Goal: Task Accomplishment & Management: Use online tool/utility

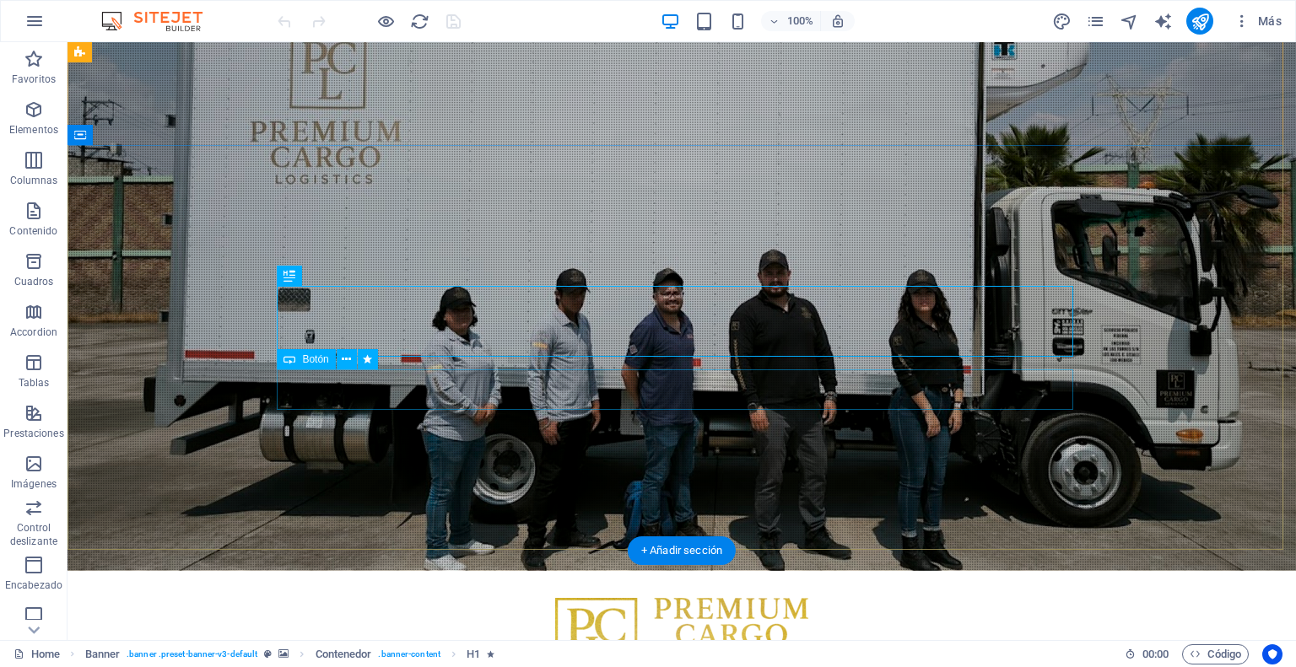
scroll to position [253, 0]
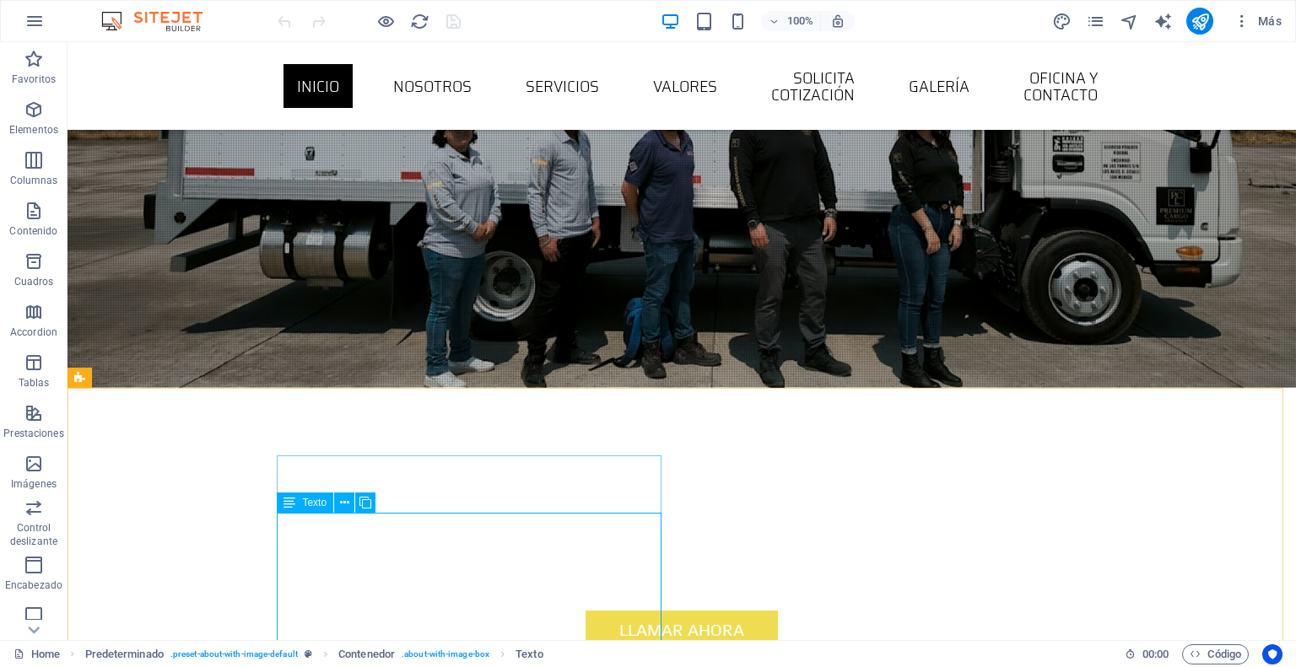
click at [297, 504] on div "Texto" at bounding box center [305, 503] width 57 height 20
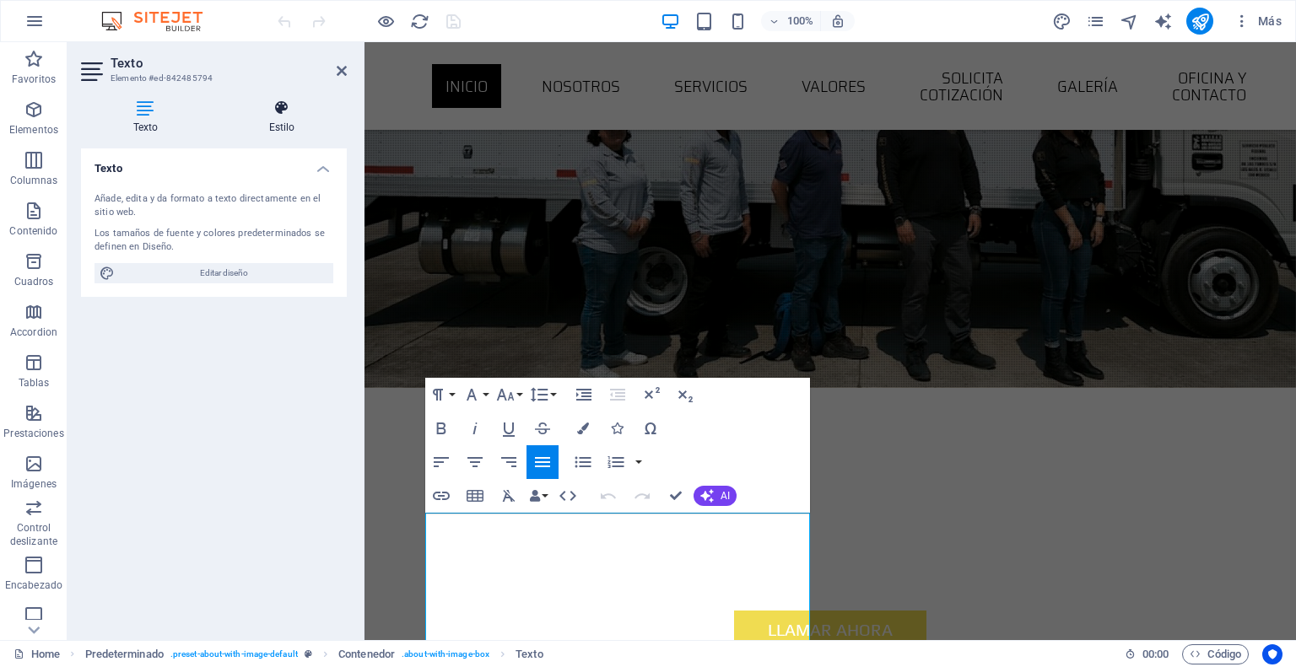
click at [273, 114] on icon at bounding box center [282, 108] width 130 height 17
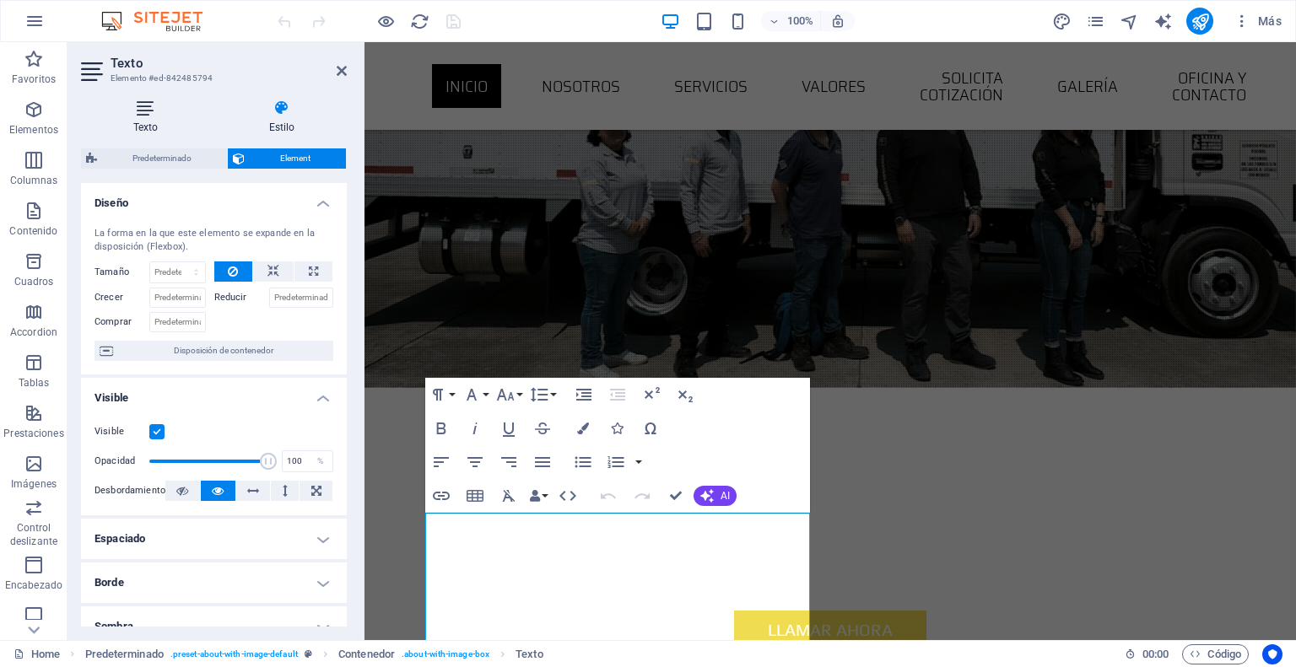
click at [159, 117] on h4 "Texto" at bounding box center [149, 117] width 136 height 35
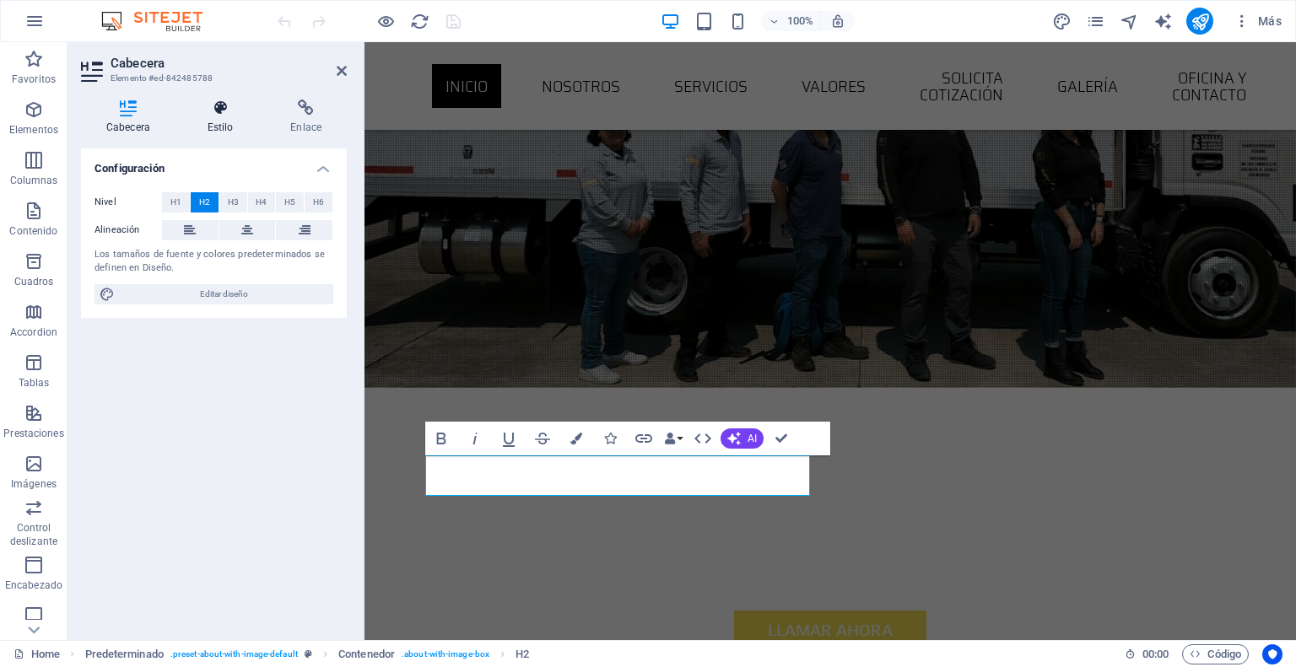
click at [233, 116] on h4 "Estilo" at bounding box center [224, 117] width 84 height 35
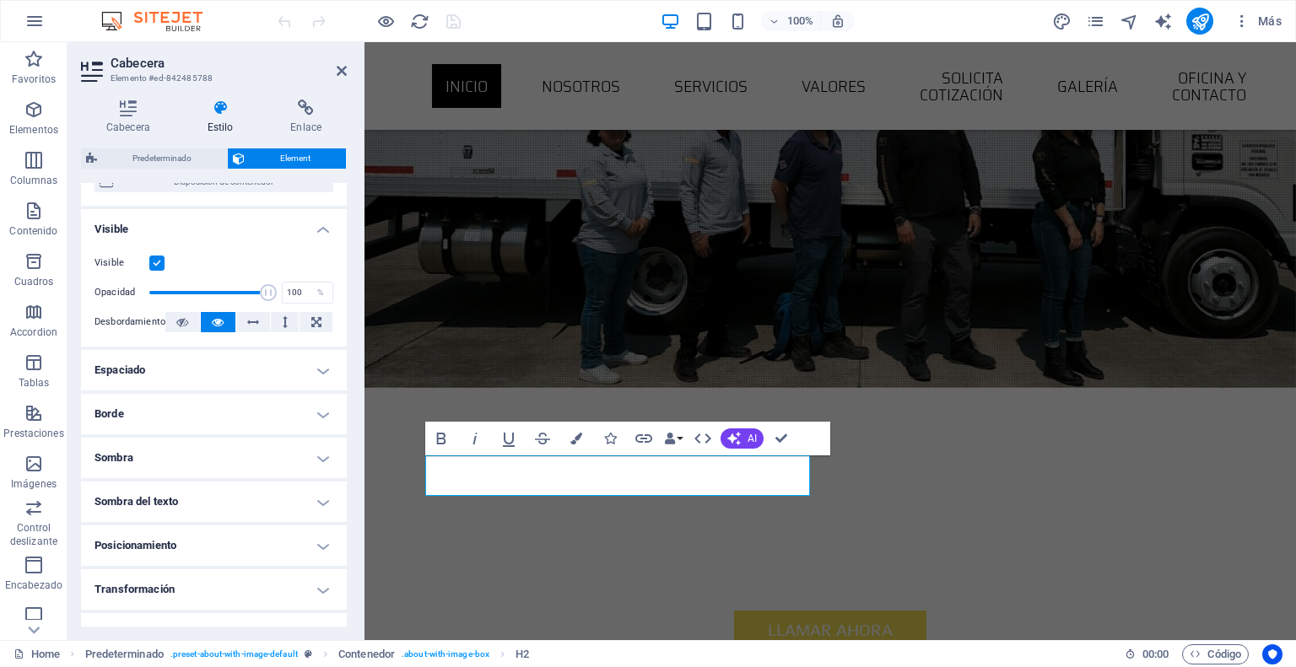
scroll to position [0, 0]
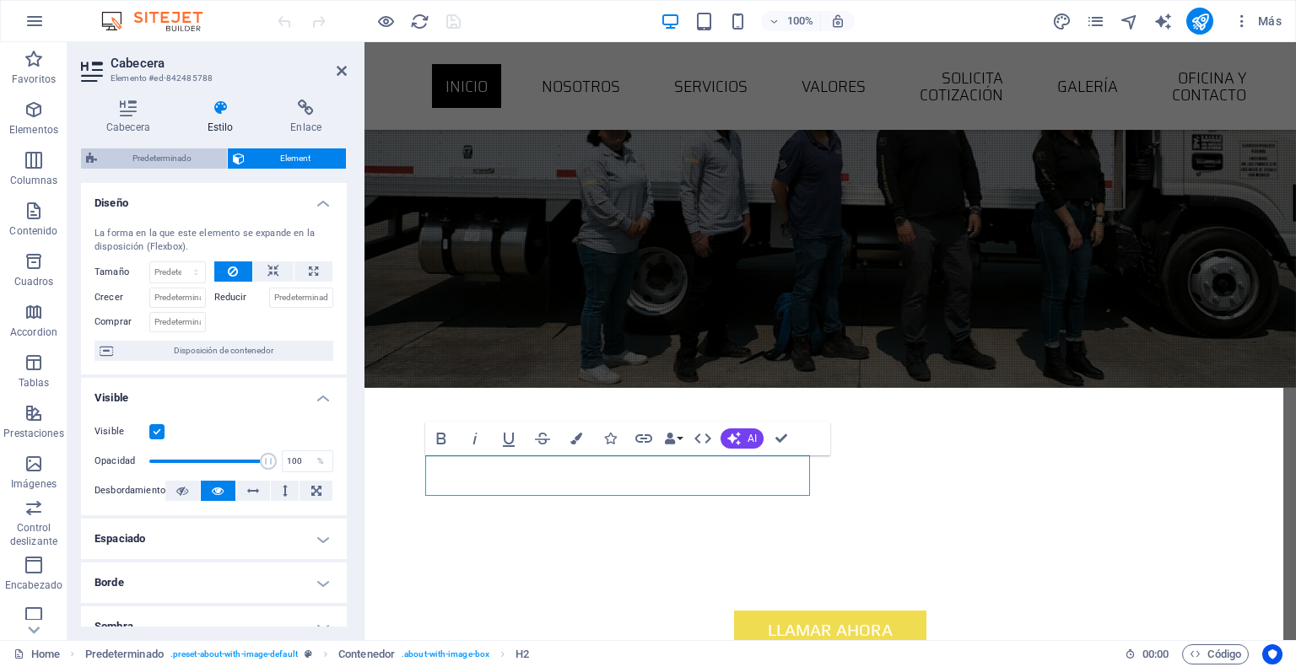
click at [181, 159] on span "Predeterminado" at bounding box center [162, 158] width 120 height 20
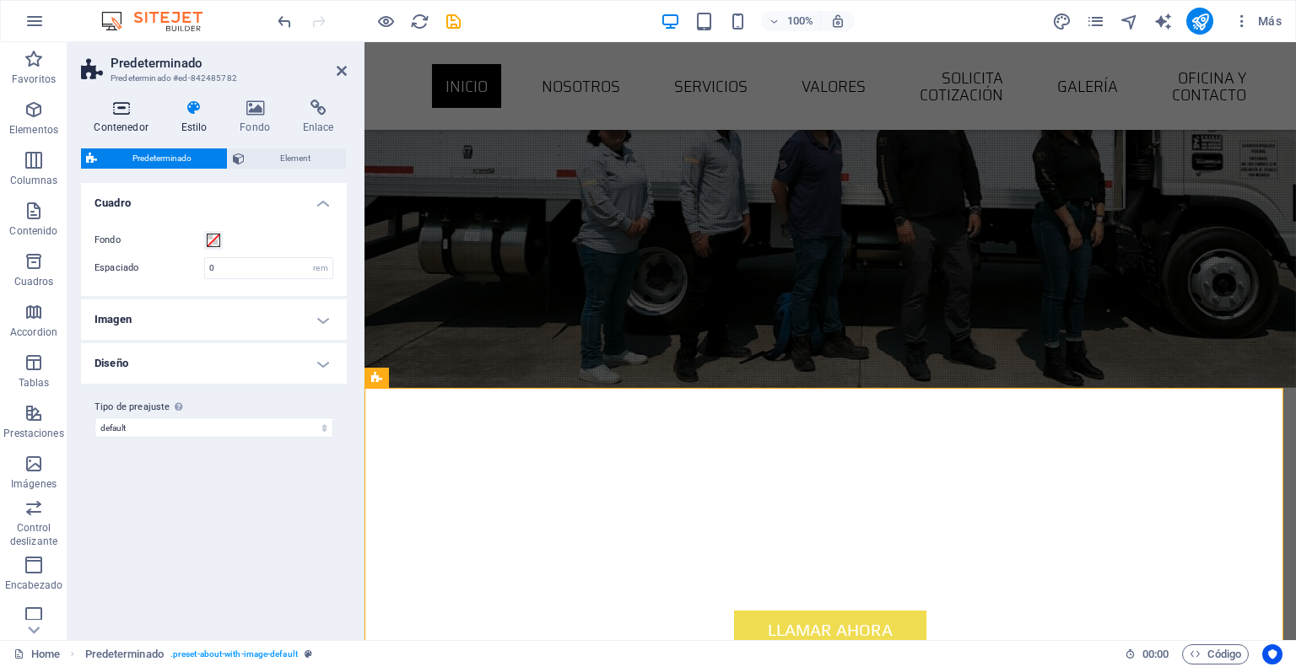
click at [127, 120] on h4 "Contenedor" at bounding box center [124, 117] width 87 height 35
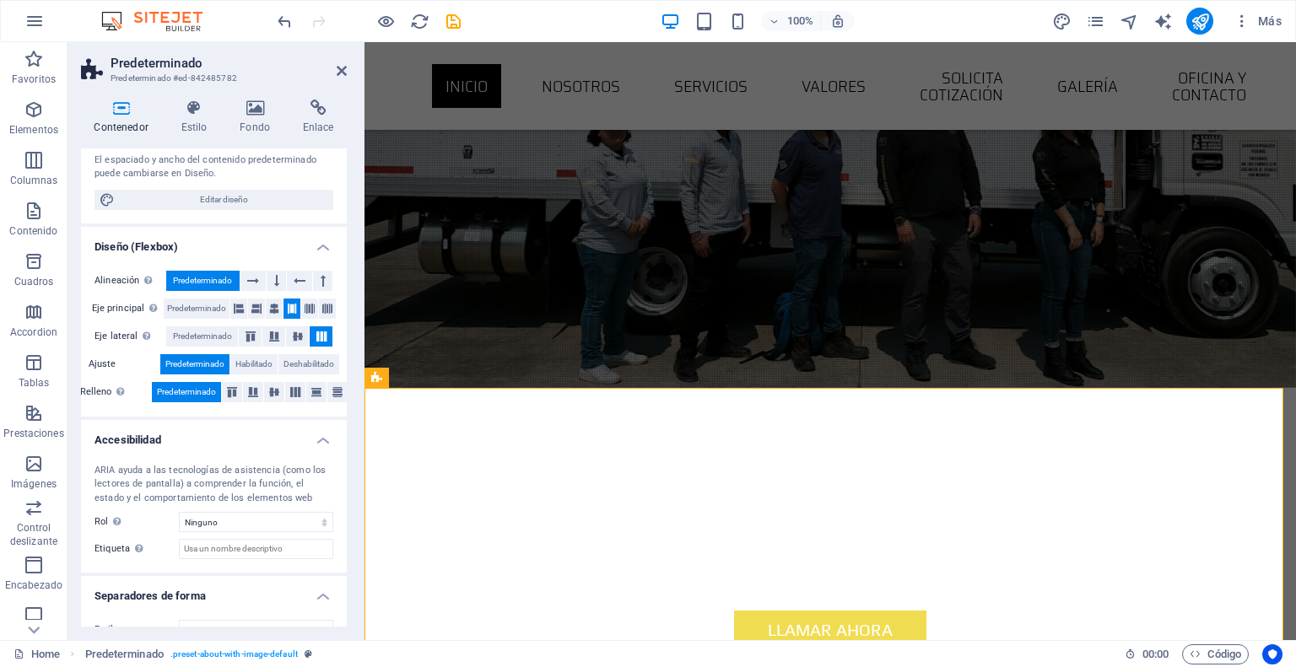
scroll to position [194, 0]
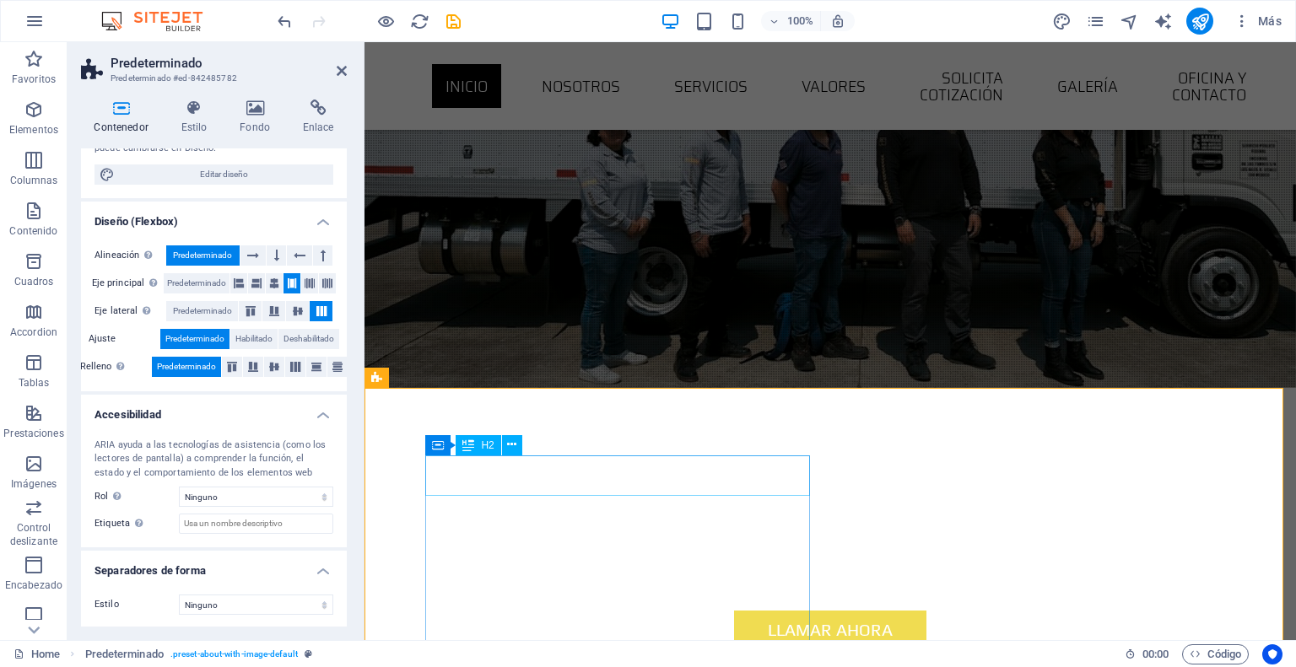
click at [510, 440] on icon at bounding box center [511, 445] width 9 height 18
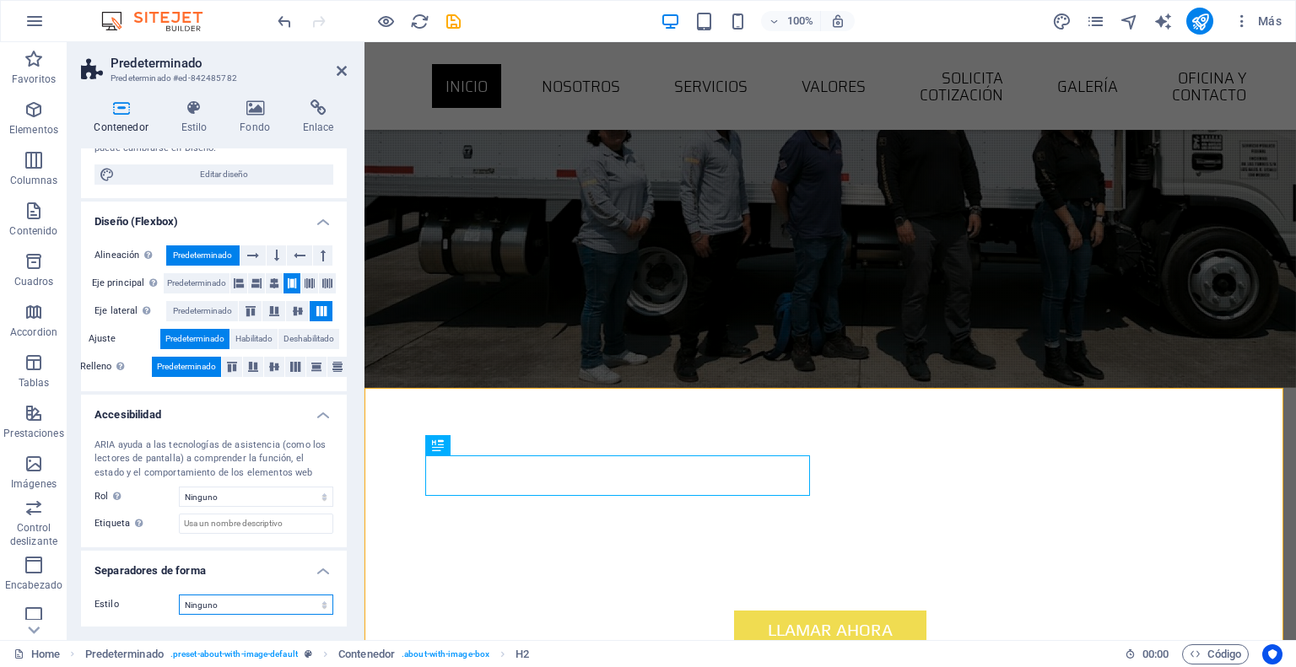
click at [229, 607] on select "Ninguno Triángulo Cuadrado Diagonal Polígono 1 Polígono 2 Zigzag Múltiples zigz…" at bounding box center [256, 605] width 154 height 20
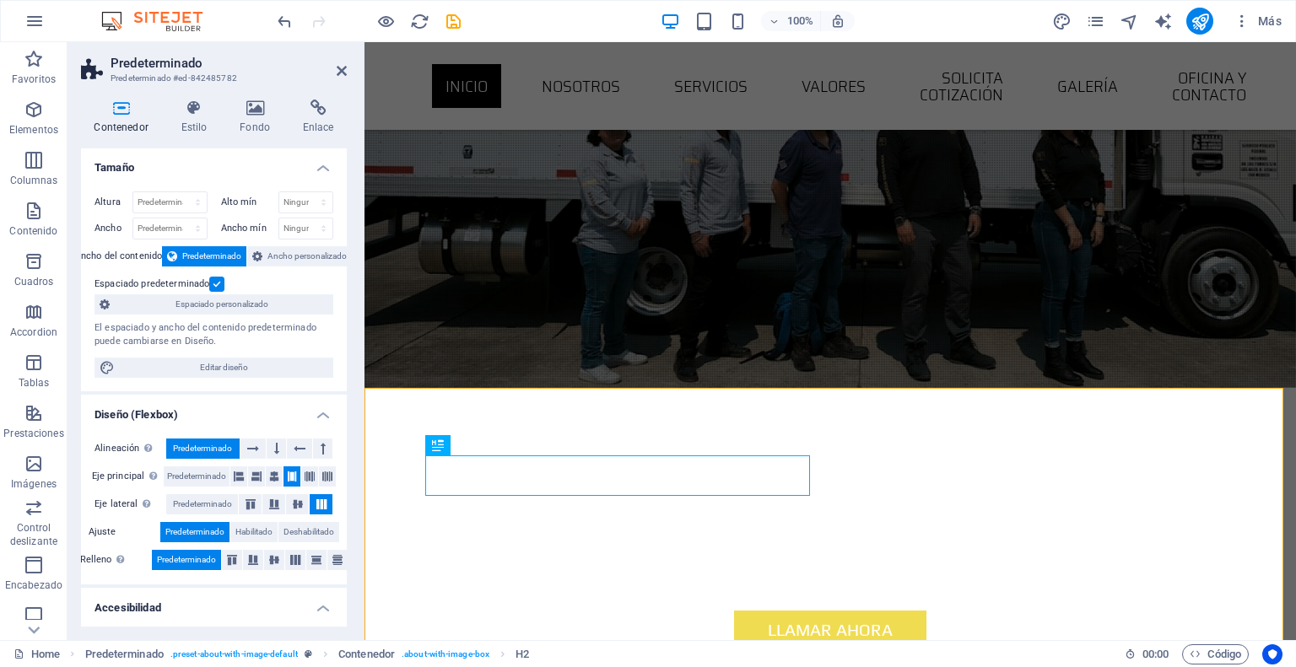
scroll to position [0, 0]
click at [221, 371] on span "Editar diseño" at bounding box center [224, 369] width 208 height 20
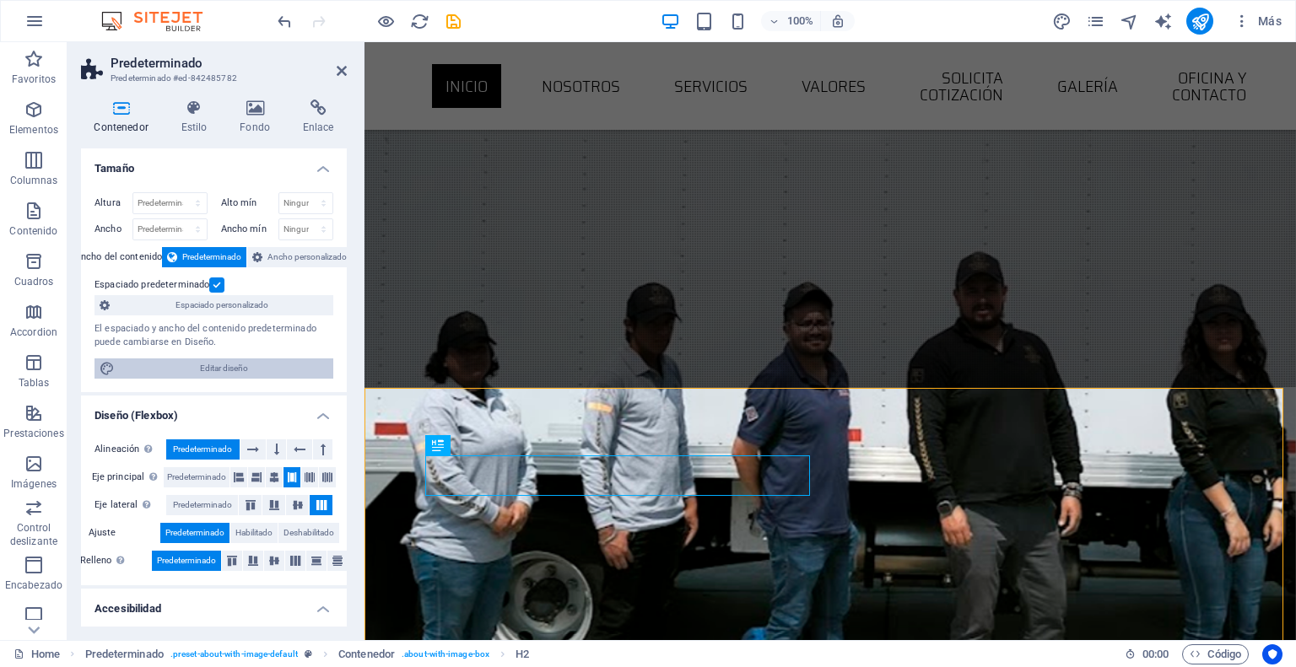
select select "ease-in-out"
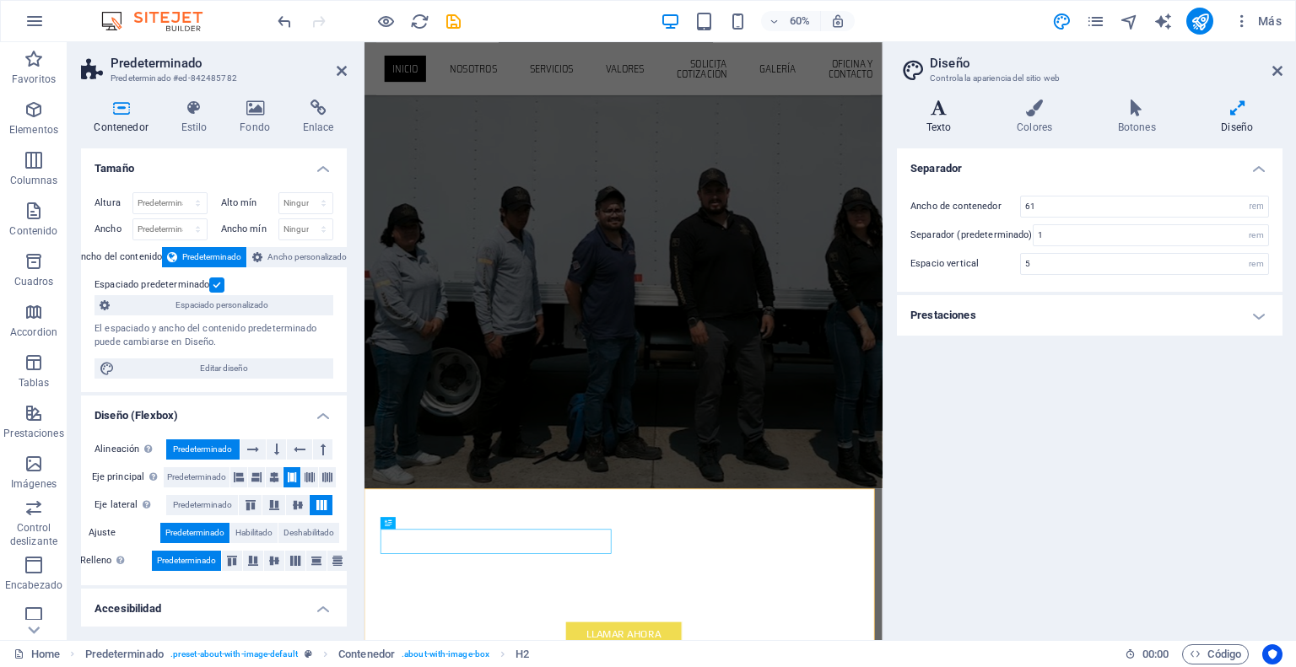
click at [931, 112] on icon at bounding box center [939, 108] width 84 height 17
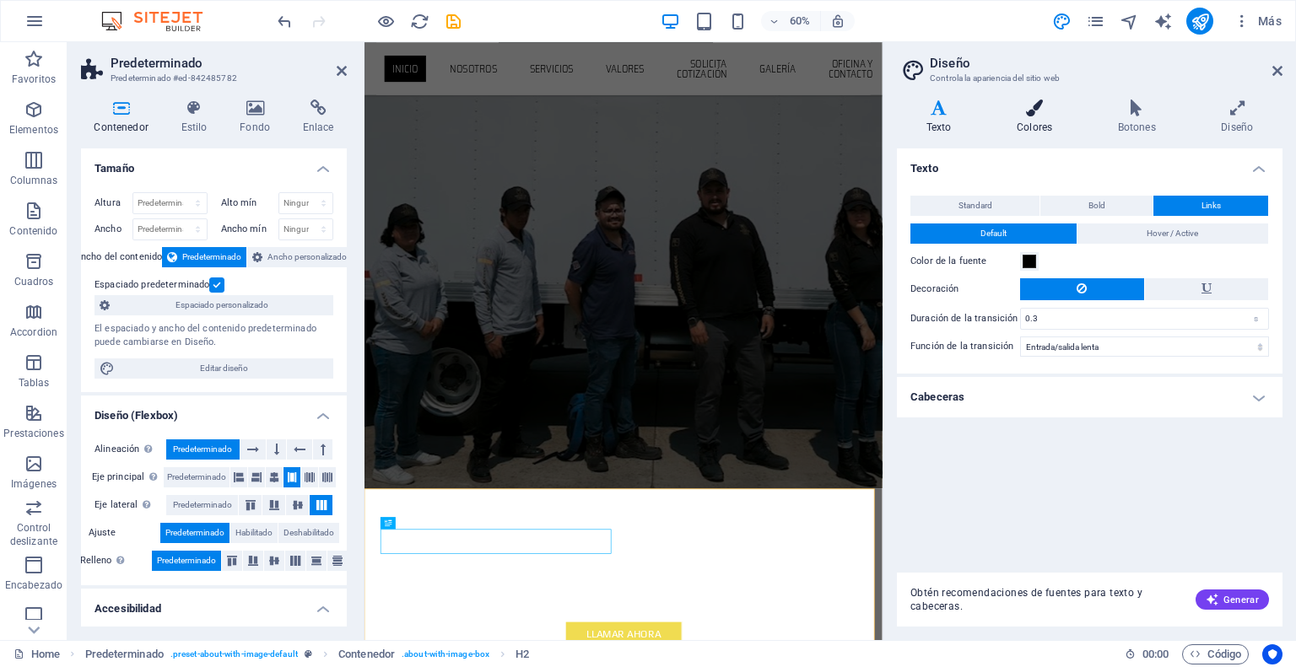
click at [1004, 122] on h4 "Colores" at bounding box center [1037, 117] width 101 height 35
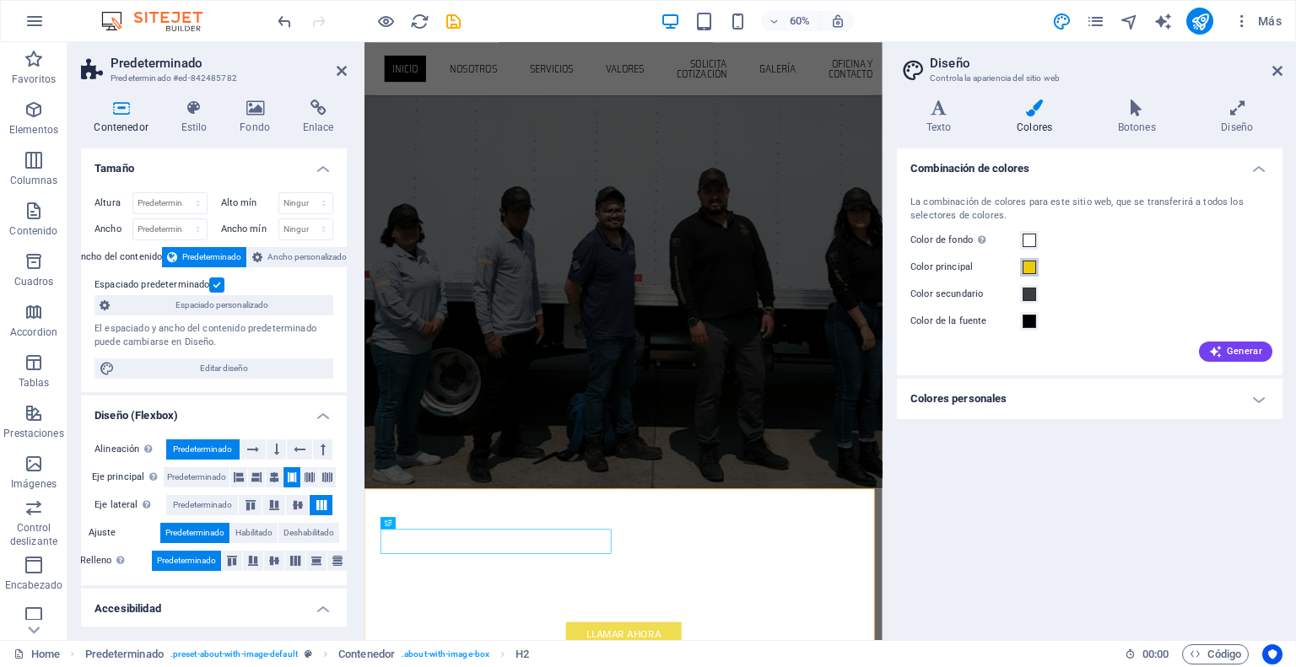
click at [1036, 263] on button "Color principal" at bounding box center [1029, 267] width 19 height 19
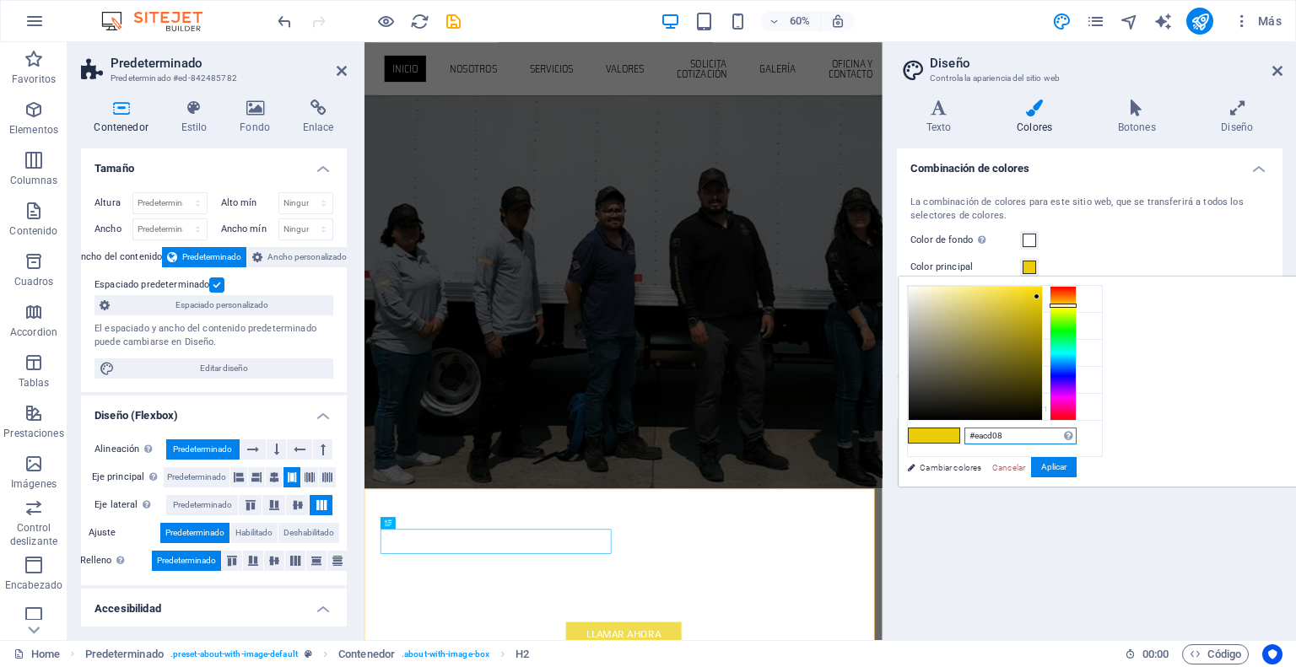
click at [1076, 428] on input "#eacd08" at bounding box center [1020, 436] width 112 height 17
click at [1076, 429] on input "#eacd08" at bounding box center [1020, 436] width 112 height 17
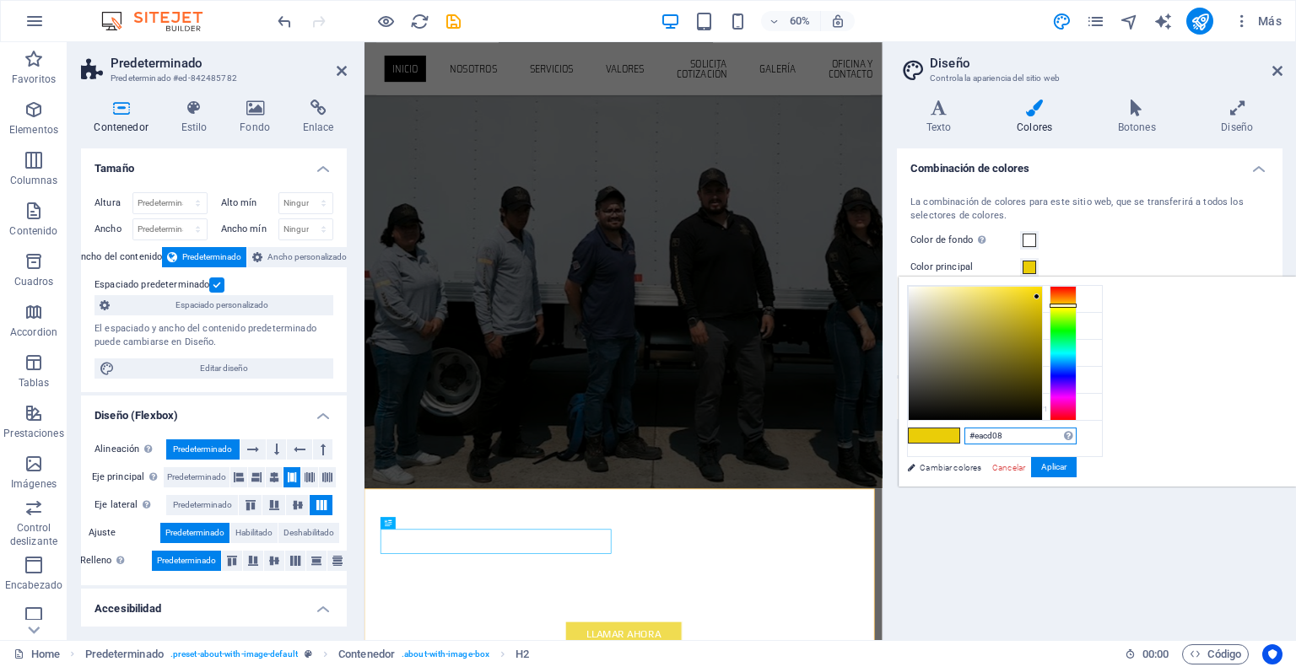
click at [1076, 429] on input "#eacd08" at bounding box center [1020, 436] width 112 height 17
drag, startPoint x: 1222, startPoint y: 433, endPoint x: 1187, endPoint y: 432, distance: 35.4
click at [1076, 432] on input "#eacd08" at bounding box center [1020, 436] width 112 height 17
click at [1195, 105] on icon at bounding box center [1237, 108] width 90 height 17
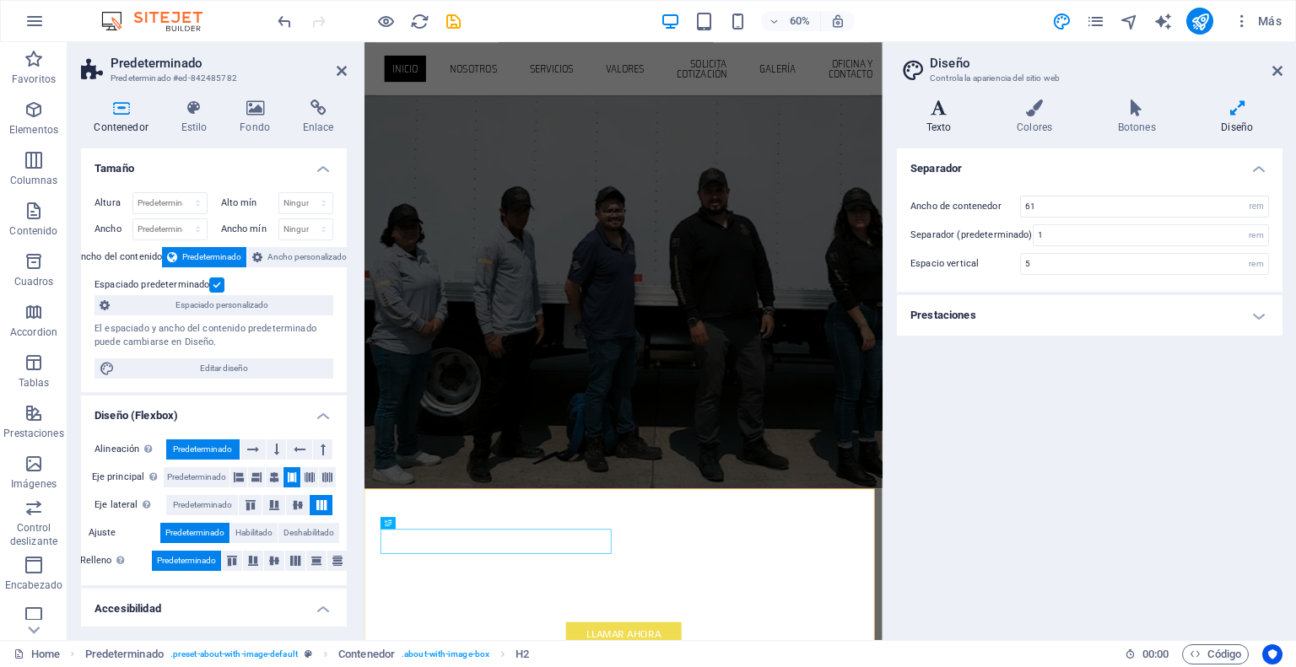
click at [932, 107] on icon at bounding box center [939, 108] width 84 height 17
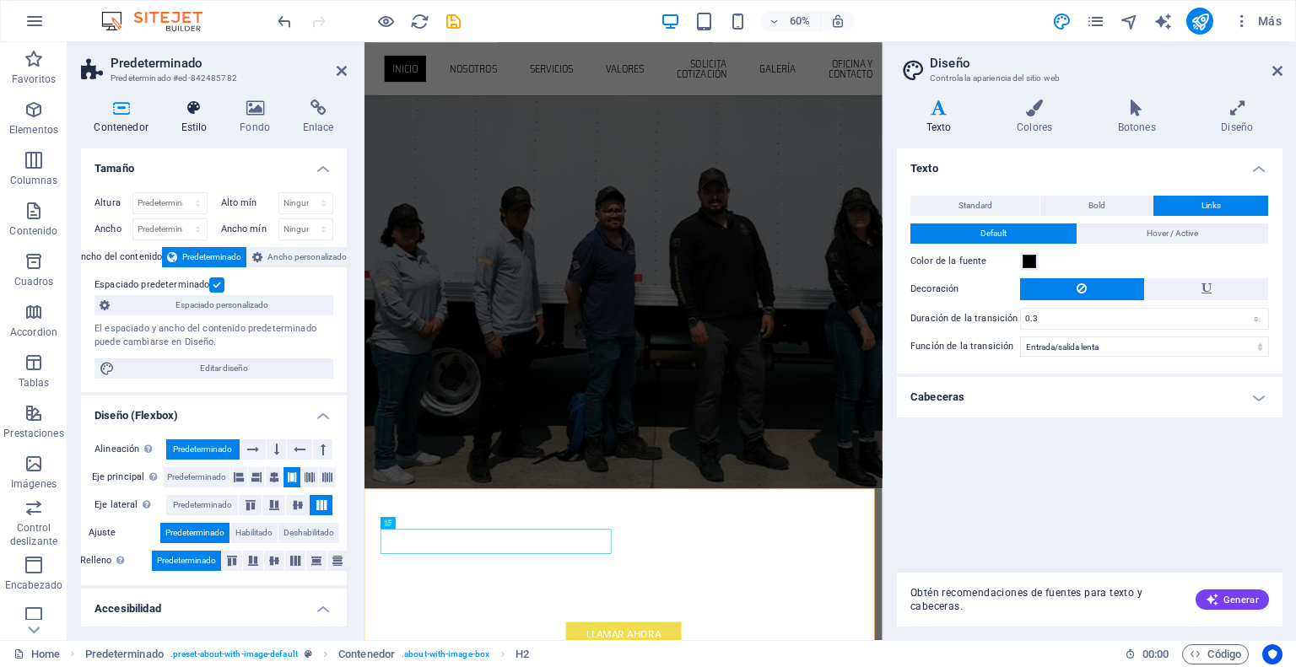
click at [210, 107] on icon at bounding box center [194, 108] width 52 height 17
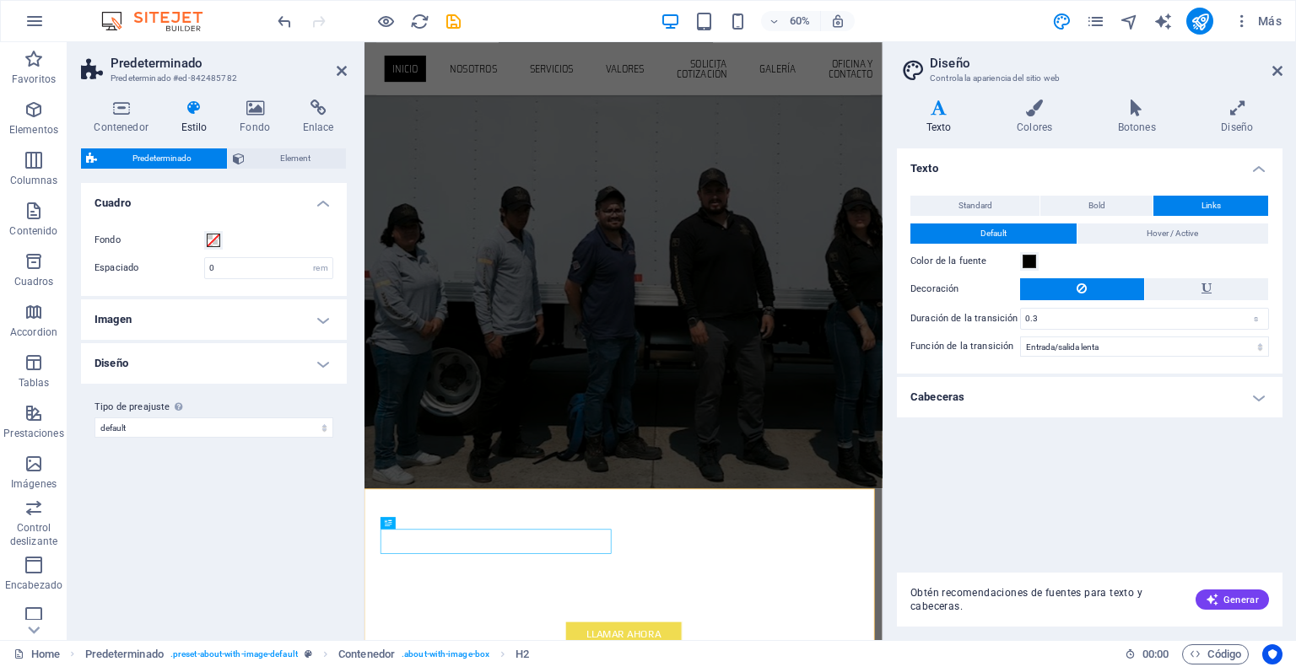
click at [202, 359] on h4 "Diseño" at bounding box center [214, 363] width 266 height 40
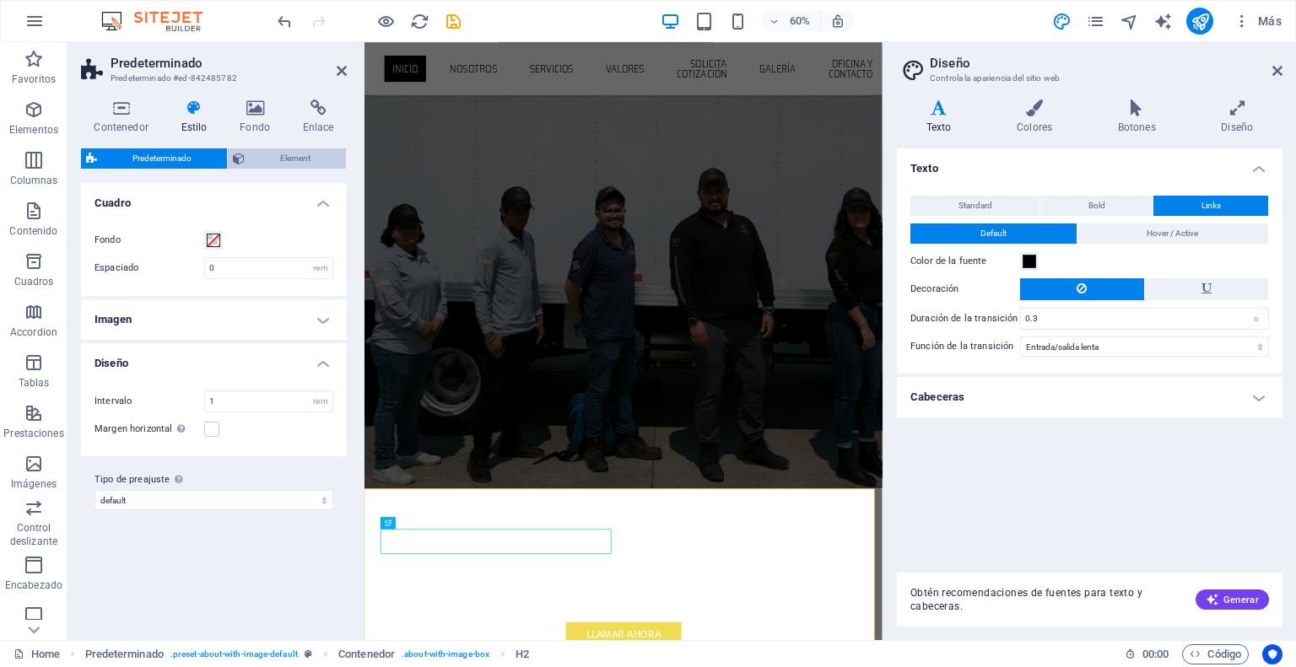
click at [250, 161] on span "Element" at bounding box center [295, 158] width 91 height 20
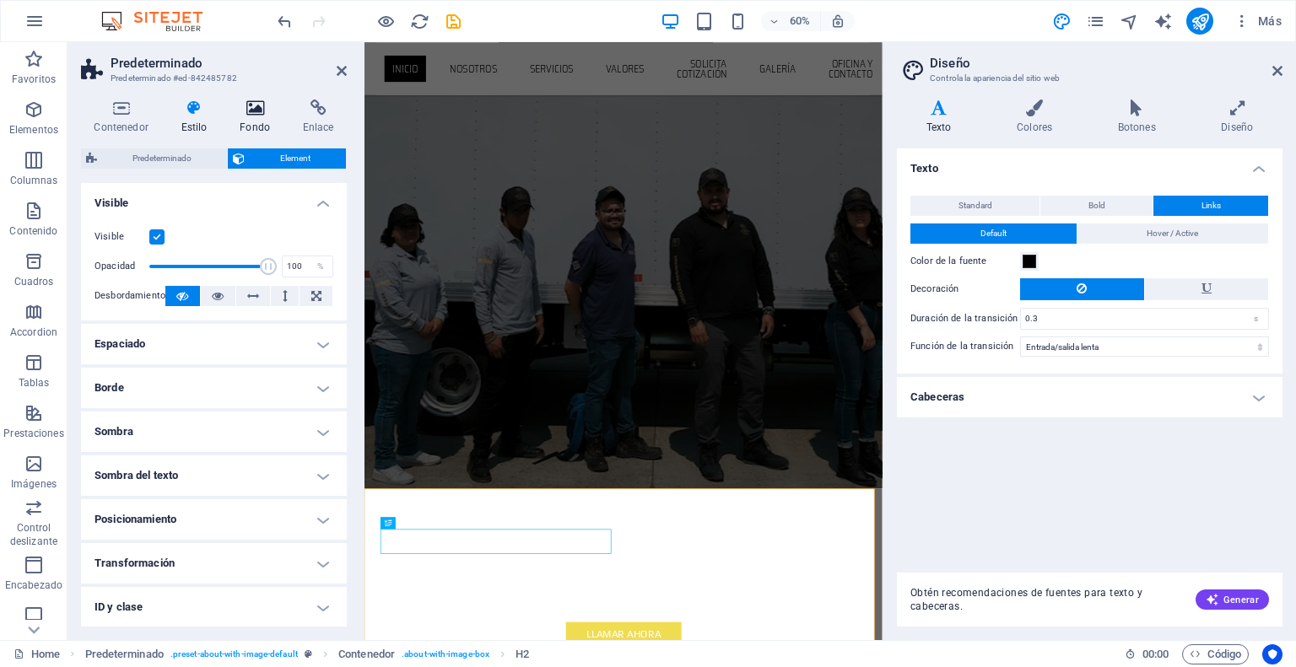
click at [250, 122] on h4 "Fondo" at bounding box center [258, 117] width 63 height 35
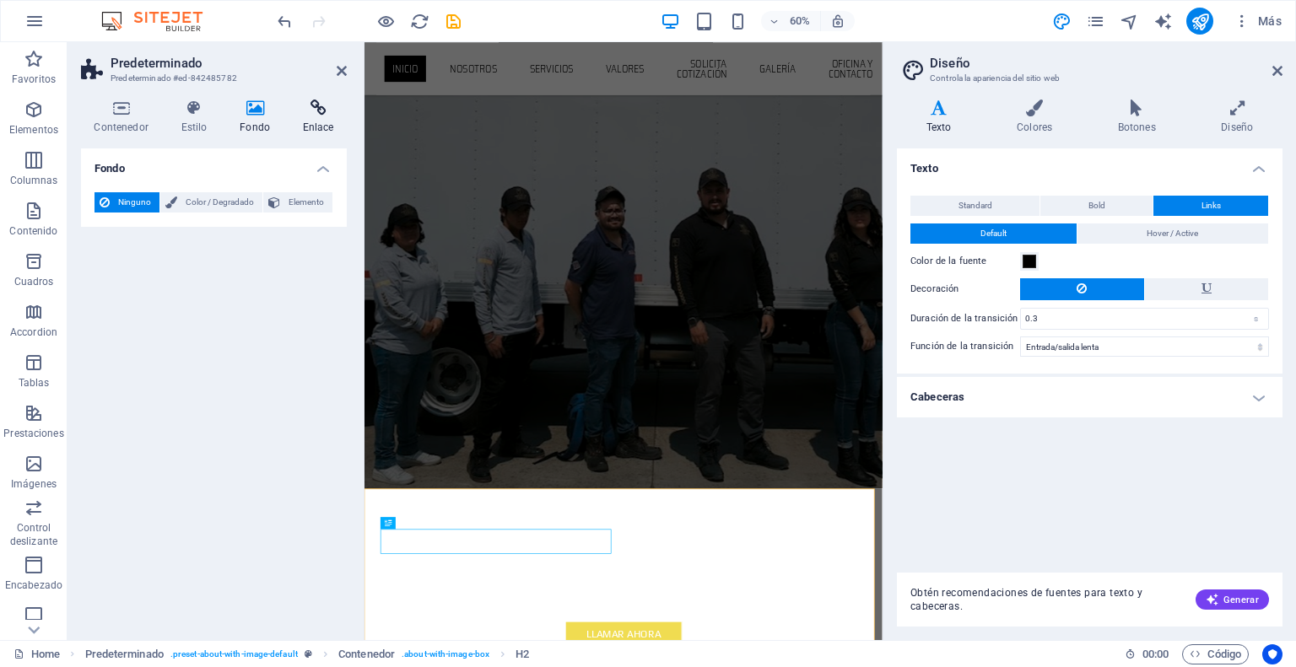
click at [297, 115] on icon at bounding box center [317, 108] width 57 height 17
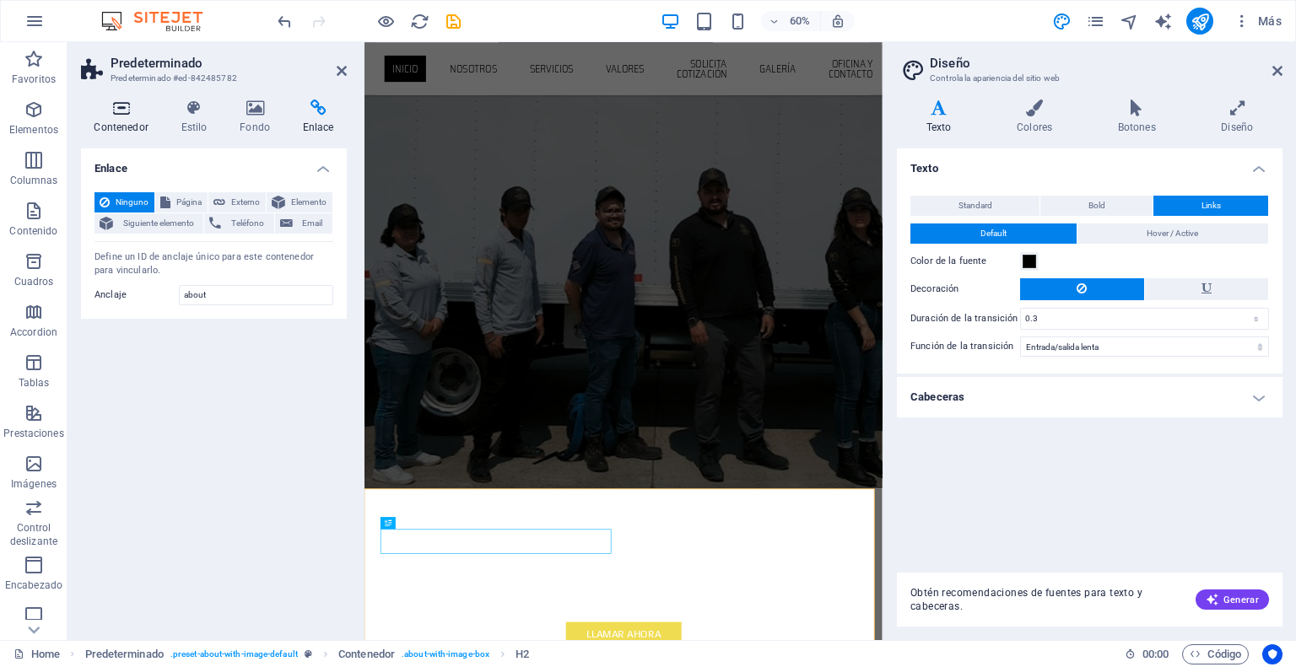
click at [103, 116] on h4 "Contenedor" at bounding box center [124, 117] width 87 height 35
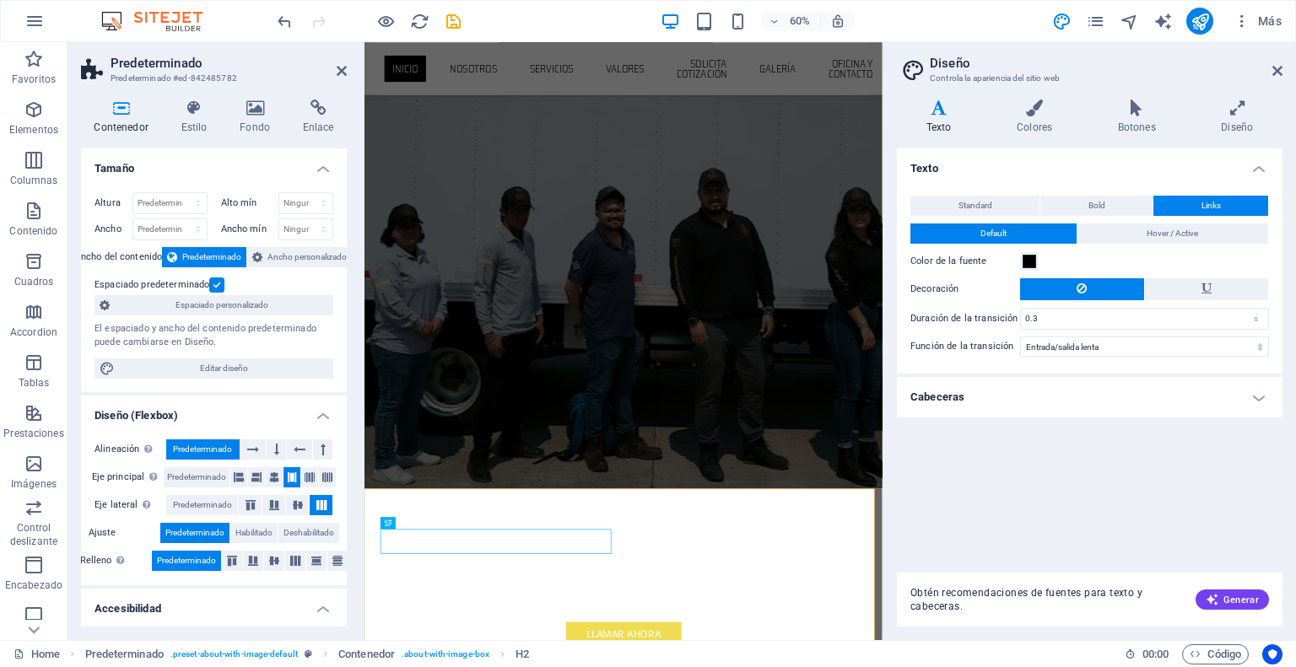
click at [452, 664] on div "Home Predeterminado . preset-about-with-image-default Contenedor . about-with-i…" at bounding box center [648, 653] width 1296 height 27
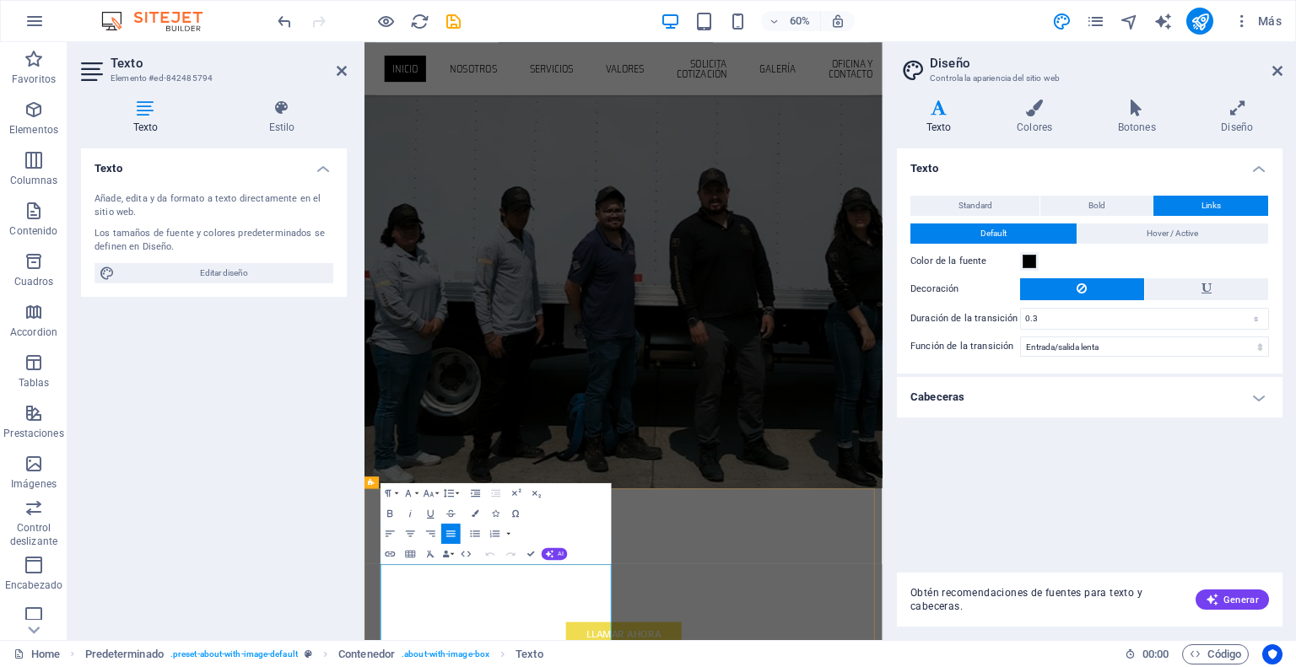
click at [522, 650] on span "Texto" at bounding box center [528, 655] width 27 height 20
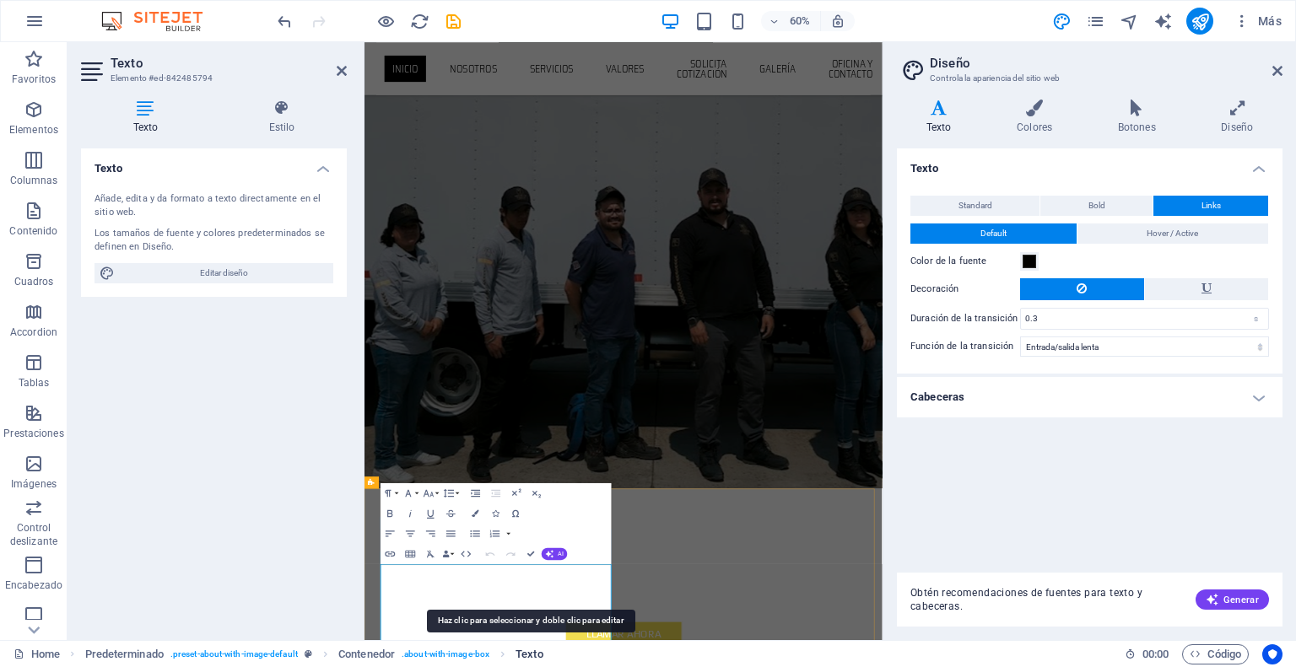
click at [522, 650] on span "Texto" at bounding box center [528, 655] width 27 height 20
click at [263, 113] on icon at bounding box center [282, 108] width 130 height 17
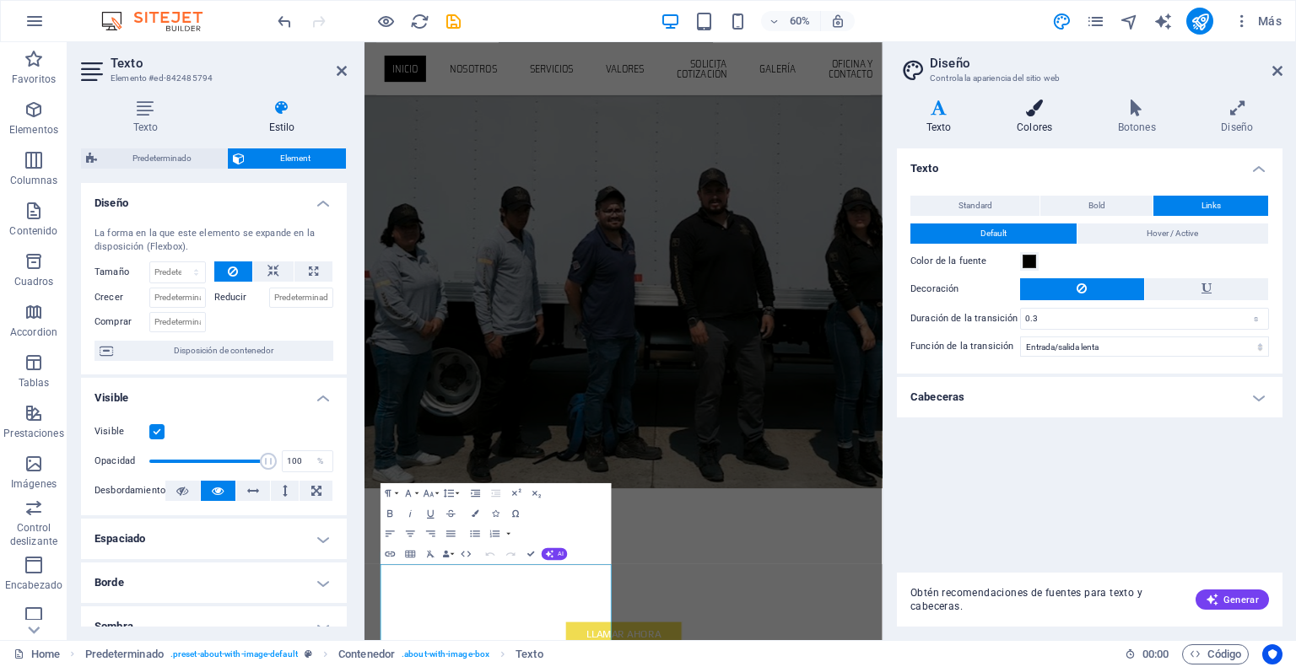
click at [1045, 121] on h4 "Colores" at bounding box center [1037, 117] width 101 height 35
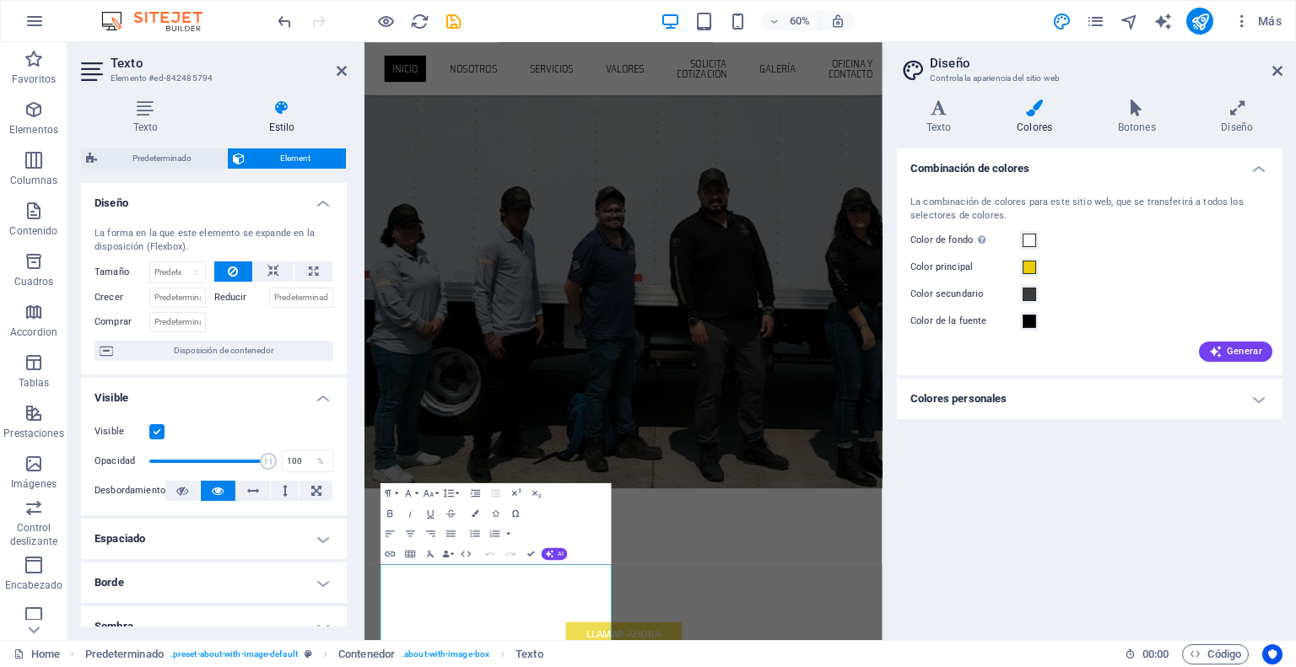
click at [1283, 67] on aside "Diseño Controla la apariencia del sitio web Variantes Texto Colores Botones Dis…" at bounding box center [1088, 341] width 413 height 598
click at [1281, 67] on icon at bounding box center [1277, 70] width 10 height 13
